Goal: Task Accomplishment & Management: Manage account settings

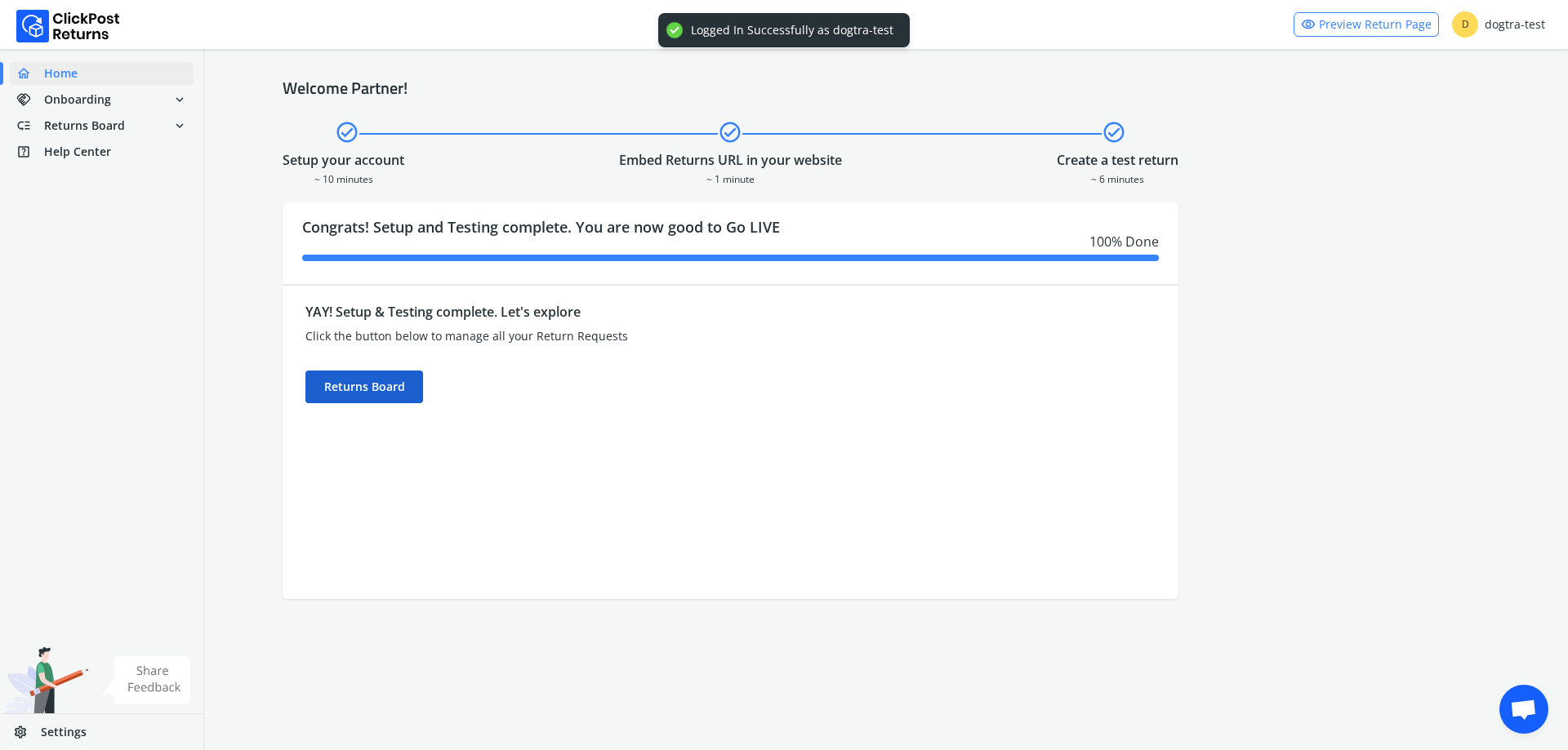
click at [337, 375] on div "Returns Board" at bounding box center [364, 386] width 117 height 32
